Goal: Register for event/course

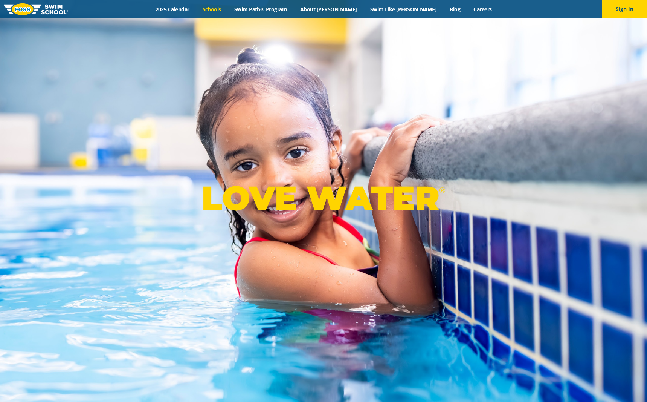
click at [228, 10] on link "Schools" at bounding box center [212, 9] width 32 height 7
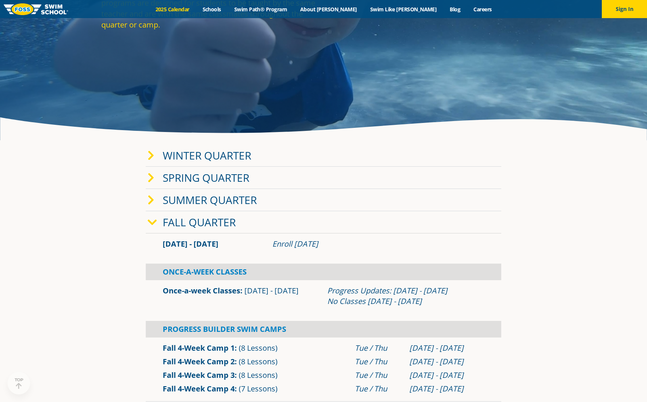
scroll to position [151, 0]
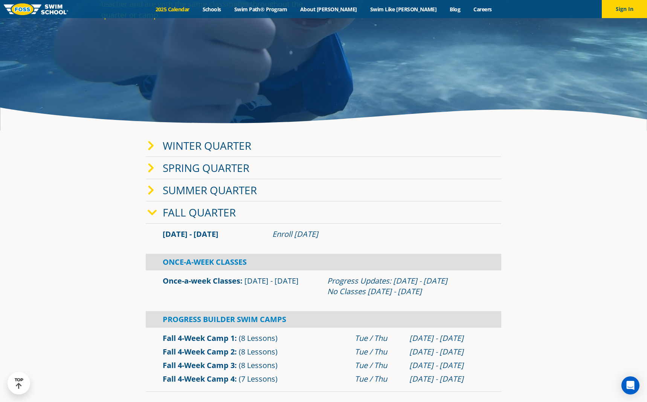
click at [236, 146] on link "Winter Quarter" at bounding box center [207, 145] width 89 height 14
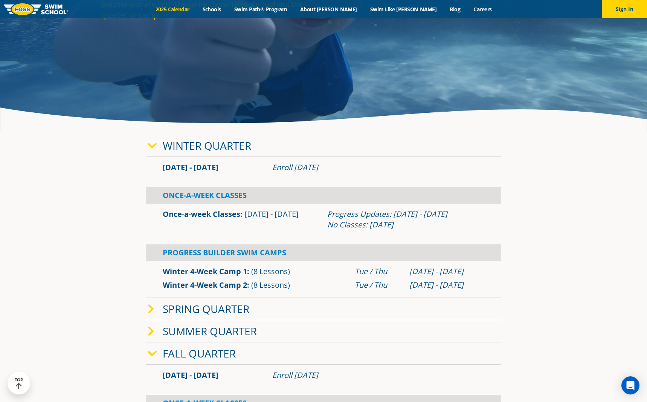
click at [337, 223] on div "Progress Updates: Feb 4 - 10 No Classes: Jan 20" at bounding box center [405, 219] width 157 height 21
drag, startPoint x: 248, startPoint y: 217, endPoint x: 431, endPoint y: 232, distance: 183.4
click at [431, 232] on div "Once-a-week Classes Jan 2 - Mar 12 Progress Updates: Feb 4 - 10 No Classes: Jan…" at bounding box center [324, 219] width 356 height 32
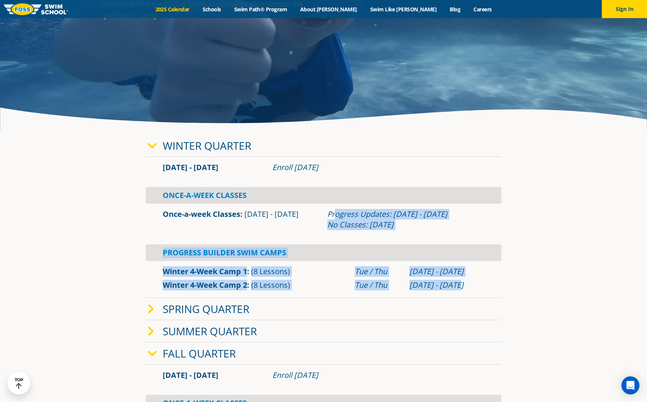
drag, startPoint x: 336, startPoint y: 215, endPoint x: 473, endPoint y: 285, distance: 153.7
click at [473, 285] on div "Jan 2 - Mar 12 Enroll Nov 12, 2024 Once-A-Week Classes Once-a-week Classes" at bounding box center [324, 227] width 356 height 141
click at [473, 285] on div "Feb 4 - Feb 27" at bounding box center [447, 285] width 75 height 11
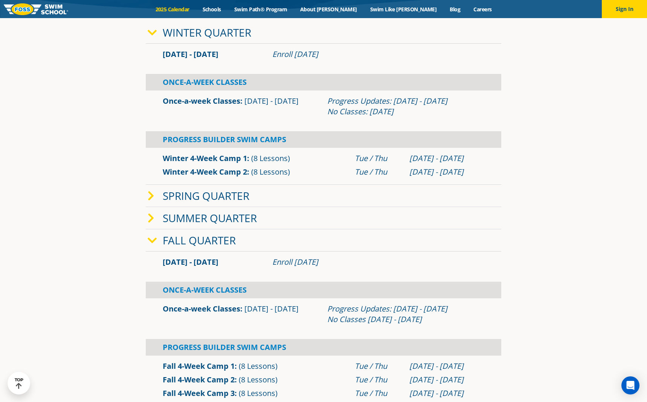
scroll to position [188, 0]
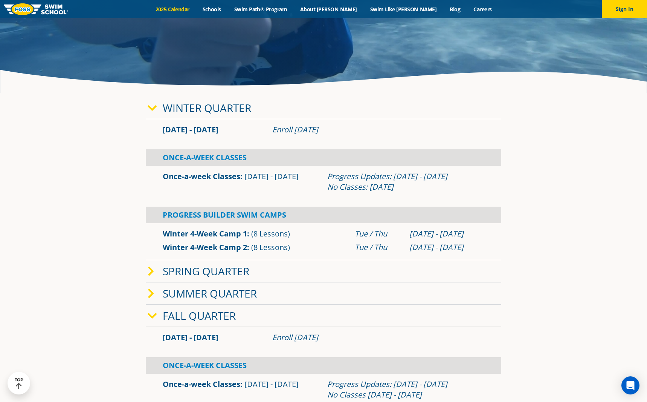
click at [217, 179] on link "Once-a-week Classes" at bounding box center [202, 176] width 78 height 10
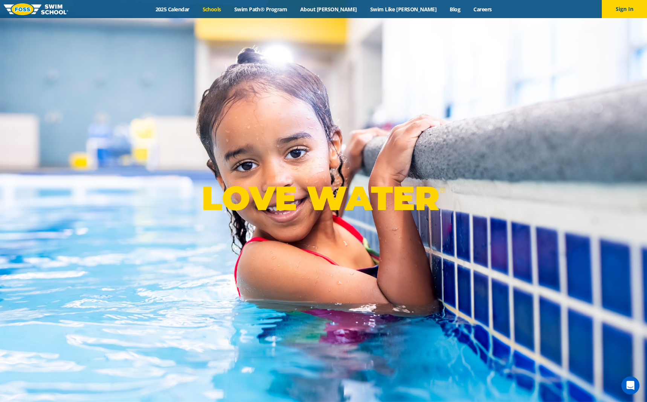
click at [228, 6] on link "Schools" at bounding box center [212, 9] width 32 height 7
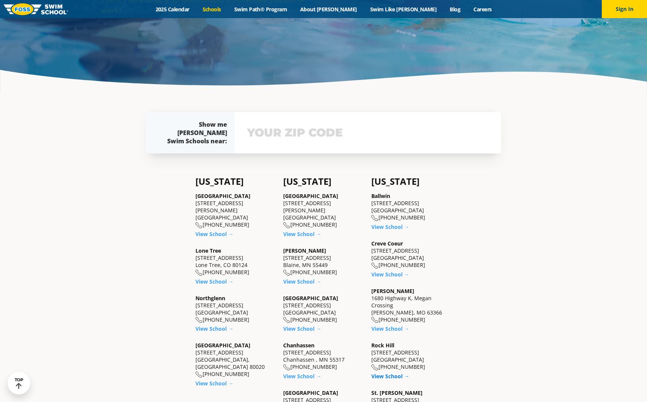
click at [389, 378] on link "View School →" at bounding box center [391, 375] width 38 height 7
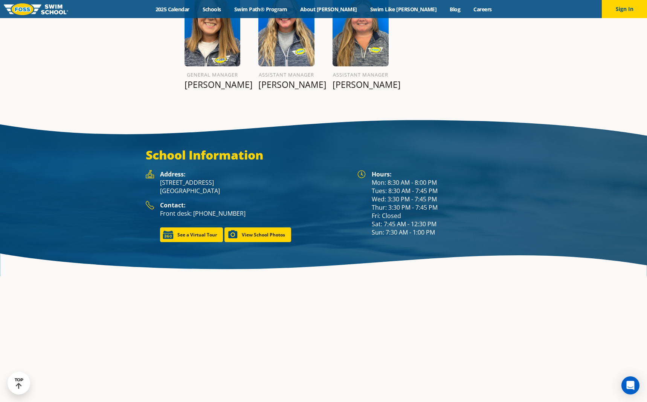
scroll to position [1034, 0]
